Goal: Find contact information: Find contact information

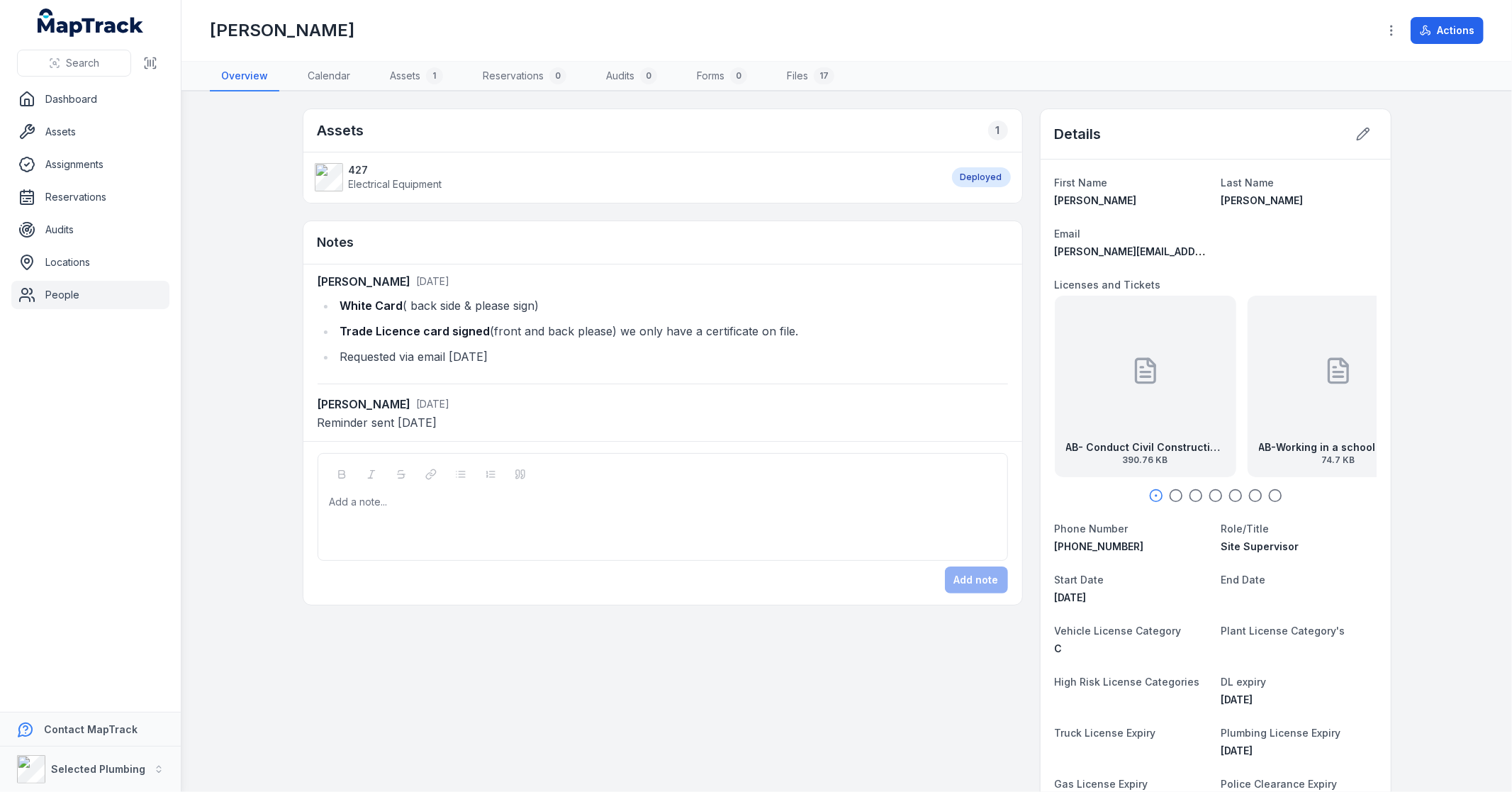
click at [423, 185] on span "Electrical Equipment" at bounding box center [396, 184] width 94 height 12
drag, startPoint x: 1142, startPoint y: 548, endPoint x: 1051, endPoint y: 551, distance: 91.0
click at [1055, 551] on div "[PHONE_NUMBER]" at bounding box center [1132, 547] width 155 height 14
copy span "[PHONE_NUMBER]"
click at [49, 101] on link "Dashboard" at bounding box center [90, 99] width 158 height 29
